Goal: Task Accomplishment & Management: Manage account settings

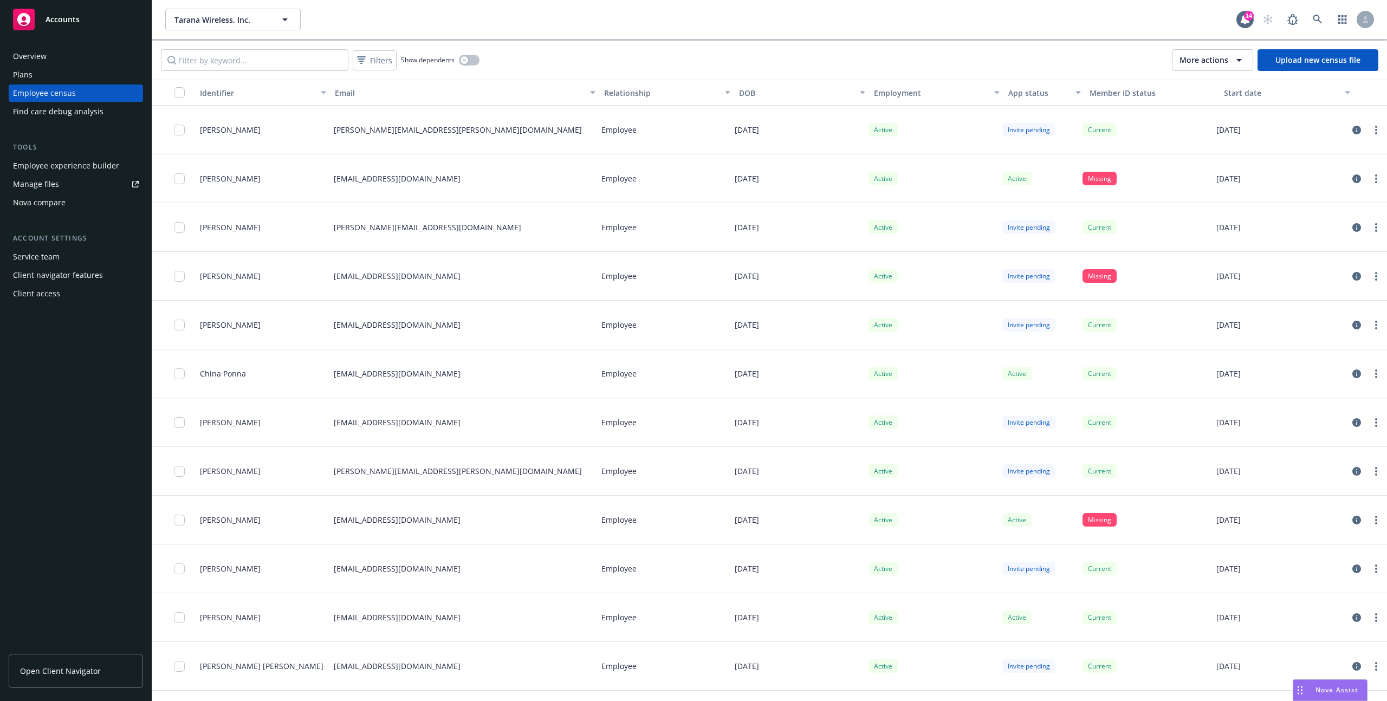
click at [1206, 70] on button "More actions" at bounding box center [1212, 60] width 81 height 22
click at [1163, 61] on div "Filters Show dependents More actions Upload new census file" at bounding box center [769, 60] width 1235 height 39
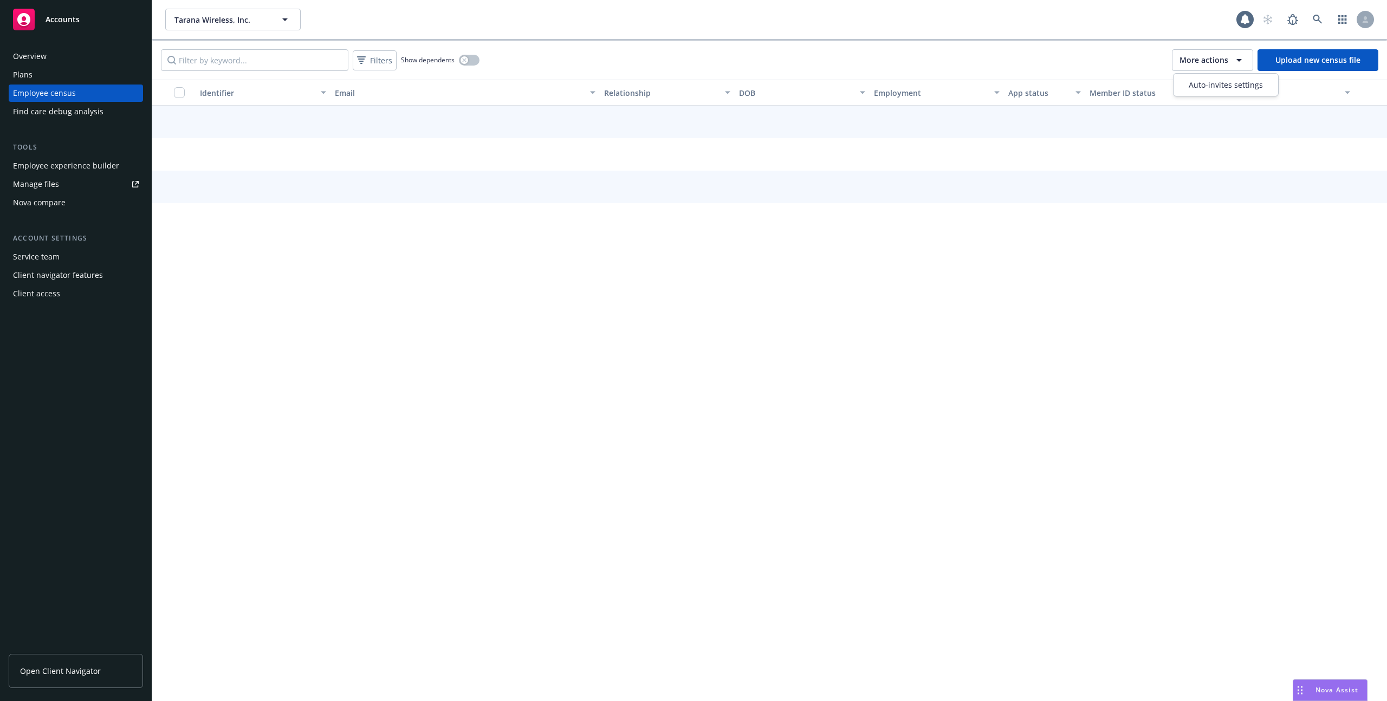
click at [1206, 59] on span "More actions" at bounding box center [1204, 60] width 49 height 11
click at [994, 61] on div "Filters Show dependents More actions Upload new census file" at bounding box center [769, 60] width 1235 height 39
